Goal: Information Seeking & Learning: Learn about a topic

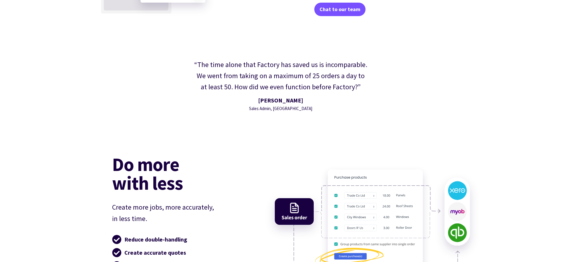
scroll to position [1325, 0]
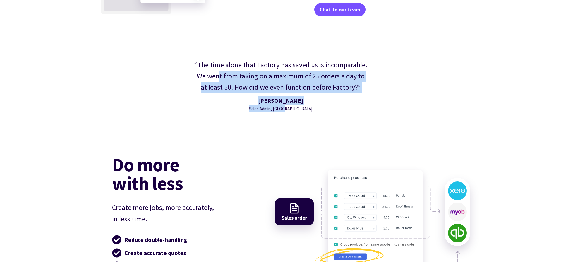
drag, startPoint x: 263, startPoint y: 96, endPoint x: 217, endPoint y: 82, distance: 48.6
click at [216, 82] on div "“The time alone that Factory has saved us is incomparable. We went from taking …" at bounding box center [280, 86] width 186 height 65
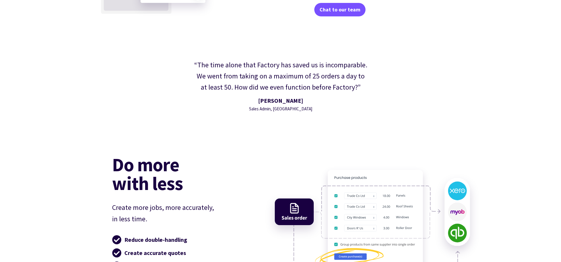
click at [234, 91] on div "“The time alone that Factory has saved us is incomparable. We went from taking …" at bounding box center [280, 76] width 174 height 34
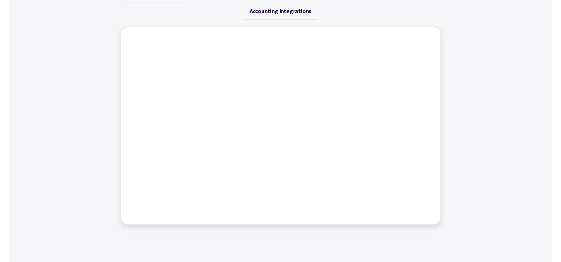
scroll to position [275, 0]
